Goal: Task Accomplishment & Management: Use online tool/utility

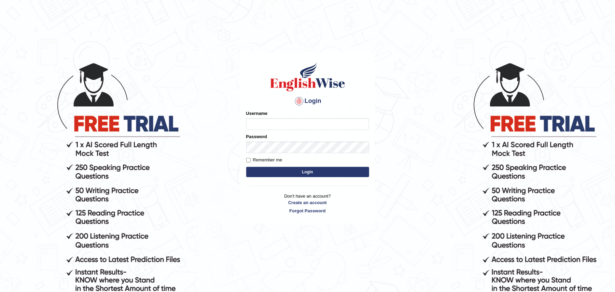
type input "Zehra123"
click at [297, 169] on button "Login" at bounding box center [307, 172] width 123 height 10
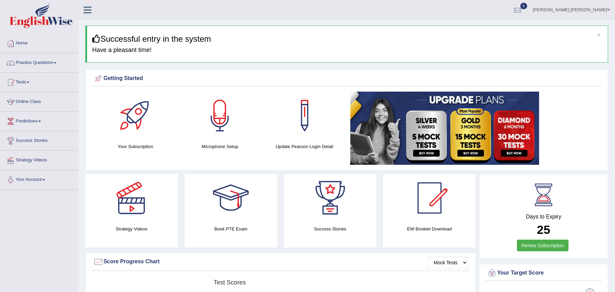
click at [32, 101] on link "Online Class" at bounding box center [39, 100] width 78 height 17
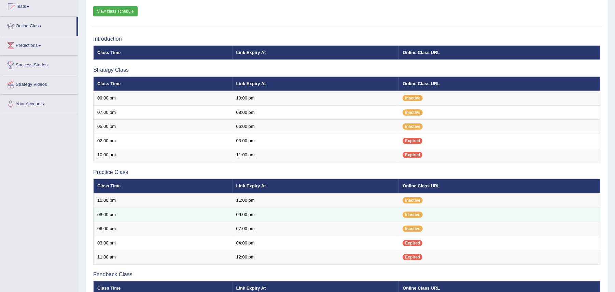
scroll to position [79, 0]
